Goal: Register for event/course

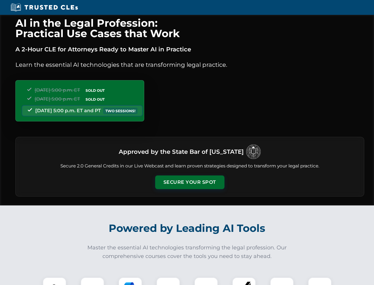
click at [190, 182] on button "Secure Your Spot" at bounding box center [189, 182] width 69 height 14
